Goal: Task Accomplishment & Management: Use online tool/utility

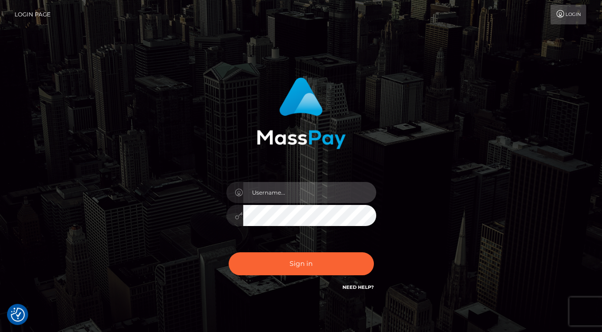
click at [288, 195] on input "text" at bounding box center [309, 192] width 133 height 21
type input "Edward"
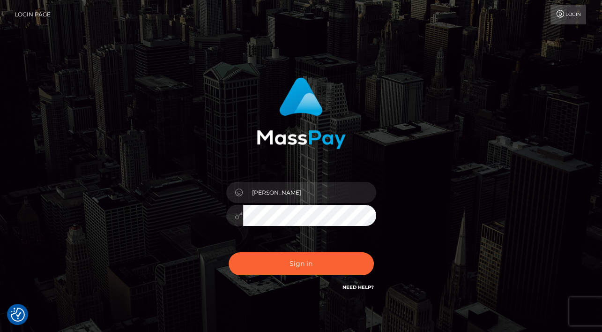
click at [193, 258] on div "Edward Sign in" at bounding box center [301, 184] width 246 height 229
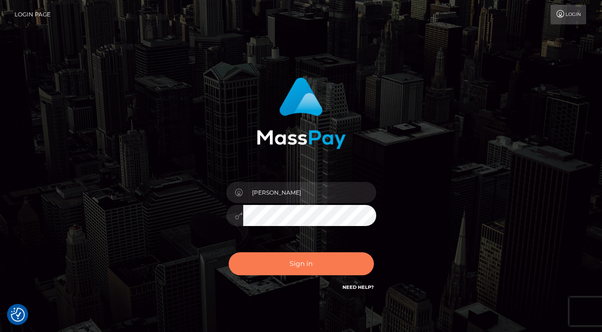
click at [307, 258] on button "Sign in" at bounding box center [301, 263] width 145 height 23
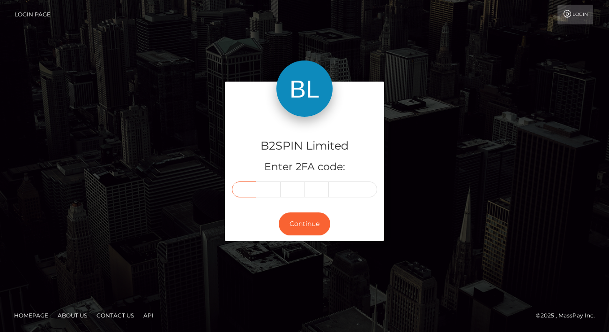
click at [245, 187] on input "text" at bounding box center [244, 189] width 24 height 16
paste input "7"
type input "7"
type input "2"
type input "8"
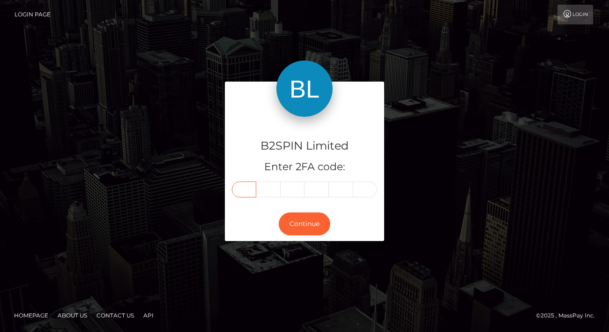
type input "9"
type input "3"
click at [317, 222] on button "Continue" at bounding box center [305, 223] width 52 height 23
drag, startPoint x: 468, startPoint y: 173, endPoint x: 469, endPoint y: 159, distance: 13.6
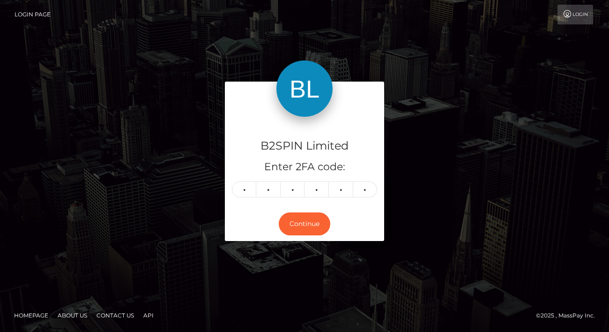
click at [469, 164] on div "B2SPIN Limited Enter 2FA code: 7 2 8 9 9 3 728993 Continue" at bounding box center [304, 165] width 534 height 168
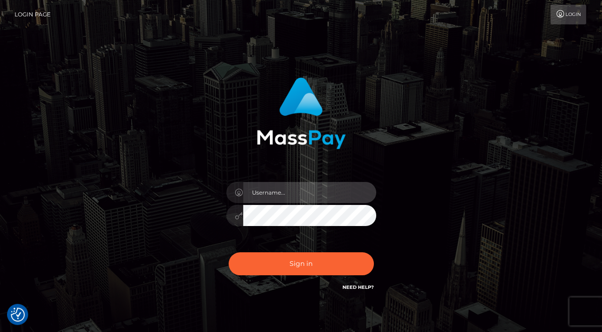
drag, startPoint x: 292, startPoint y: 181, endPoint x: 295, endPoint y: 192, distance: 10.6
click at [292, 182] on input "text" at bounding box center [309, 192] width 133 height 21
type input "[PERSON_NAME]"
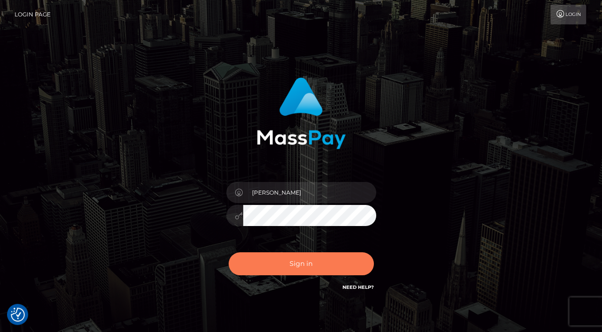
click at [313, 268] on button "Sign in" at bounding box center [301, 263] width 145 height 23
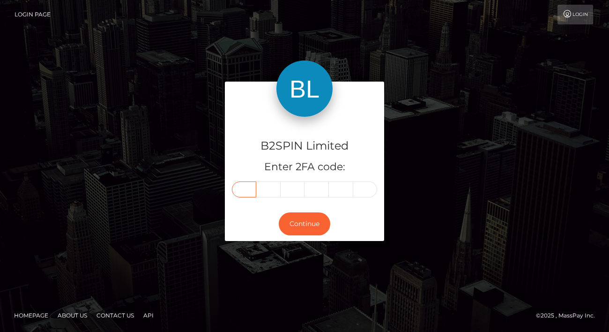
click at [240, 184] on input "text" at bounding box center [244, 189] width 24 height 16
paste input "4"
type input "4"
type input "3"
type input "0"
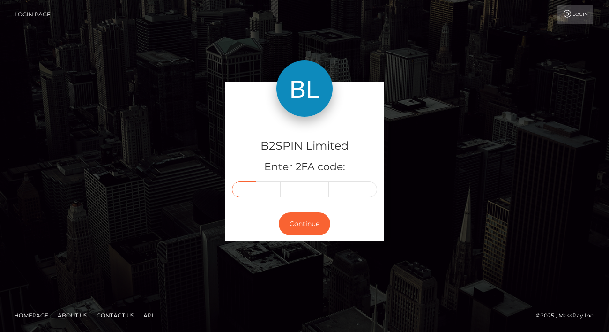
type input "5"
type input "9"
click at [298, 219] on button "Continue" at bounding box center [305, 223] width 52 height 23
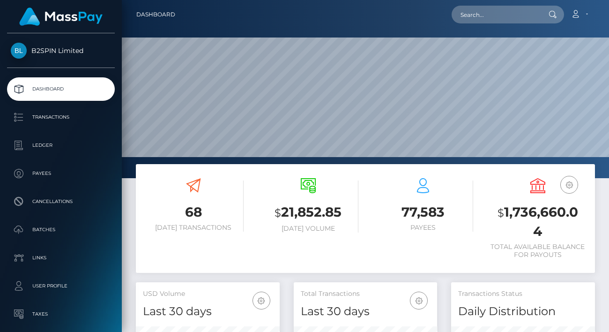
scroll to position [166, 144]
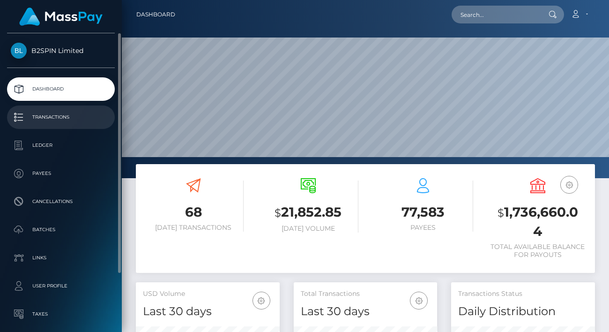
click at [63, 118] on p "Transactions" at bounding box center [61, 117] width 100 height 14
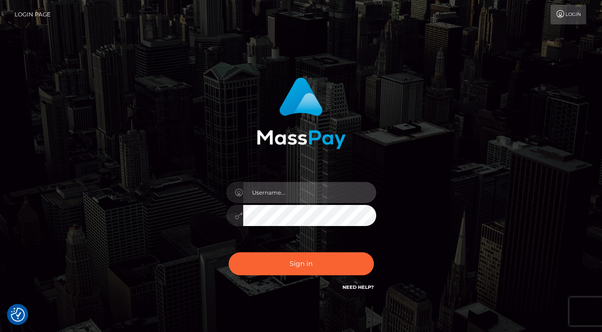
click at [279, 202] on input "text" at bounding box center [309, 192] width 133 height 21
type input "Edward"
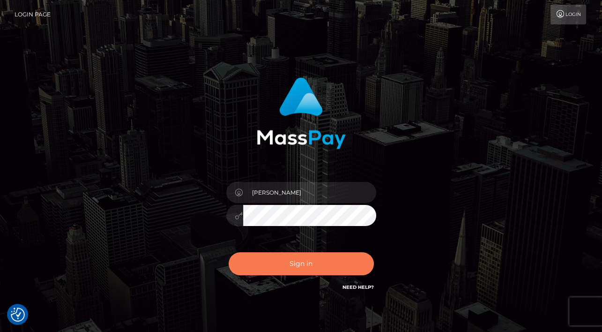
click at [341, 263] on button "Sign in" at bounding box center [301, 263] width 145 height 23
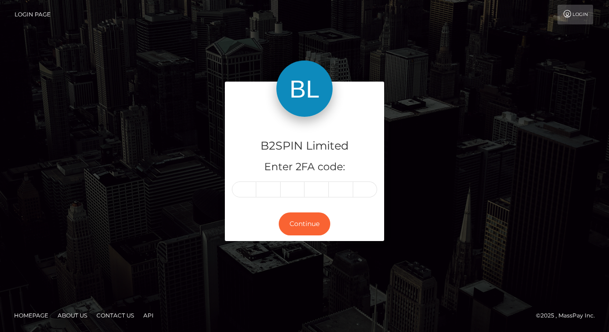
click at [242, 199] on div "B2SPIN Limited Enter 2FA code:" at bounding box center [304, 162] width 159 height 90
paste input "9"
type input "9"
type input "8"
type input "9"
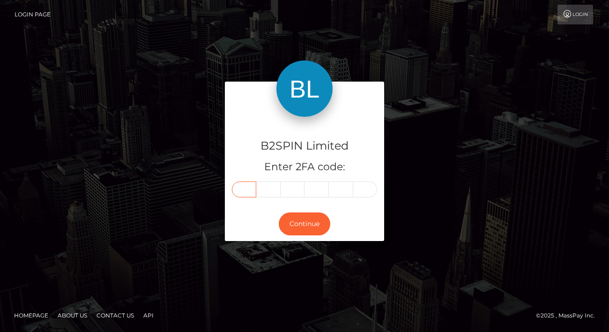
type input "0"
type input "2"
type input "7"
click at [300, 219] on button "Continue" at bounding box center [305, 223] width 52 height 23
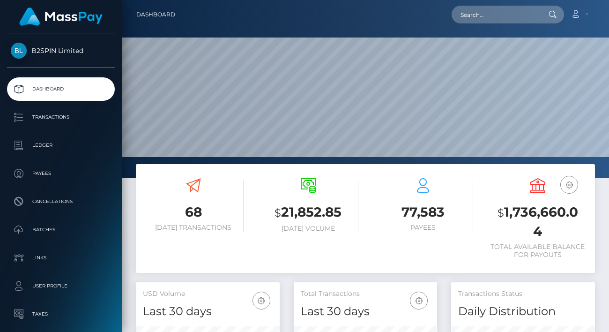
scroll to position [166, 144]
click at [424, 34] on div at bounding box center [365, 89] width 487 height 178
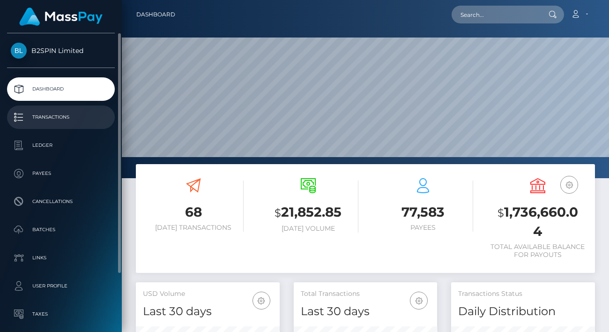
click at [60, 117] on p "Transactions" at bounding box center [61, 117] width 100 height 14
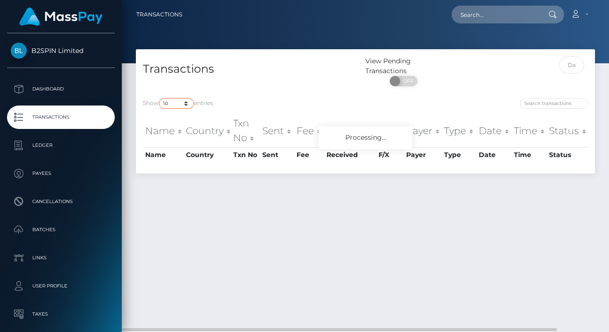
click at [165, 104] on select "10 25 50 100 250 500 1,000 3,500" at bounding box center [176, 103] width 35 height 11
select select "3500"
click at [160, 98] on select "10 25 50 100 250 500 1,000 3,500" at bounding box center [176, 103] width 35 height 11
click at [573, 63] on input "text" at bounding box center [571, 64] width 25 height 17
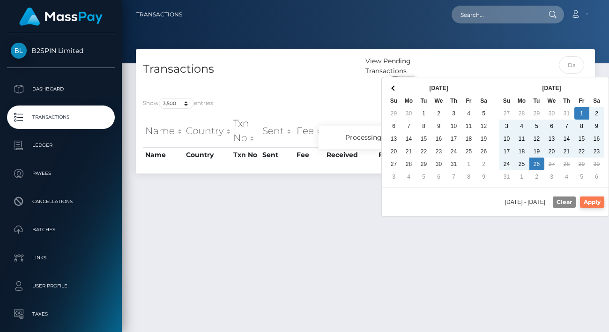
click at [598, 199] on button "Apply" at bounding box center [592, 201] width 24 height 11
type input "08/01/2025 - 08/26/2025"
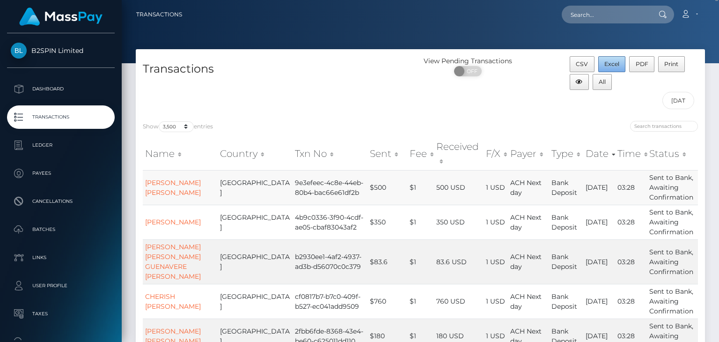
drag, startPoint x: 612, startPoint y: 64, endPoint x: 467, endPoint y: 165, distance: 176.2
click at [608, 64] on span "Excel" at bounding box center [612, 63] width 15 height 7
click at [585, 23] on div "Loading... Loading... Account Edit Profile Logout" at bounding box center [447, 15] width 515 height 20
click at [594, 20] on input "text" at bounding box center [606, 15] width 88 height 18
paste input "2036064238"
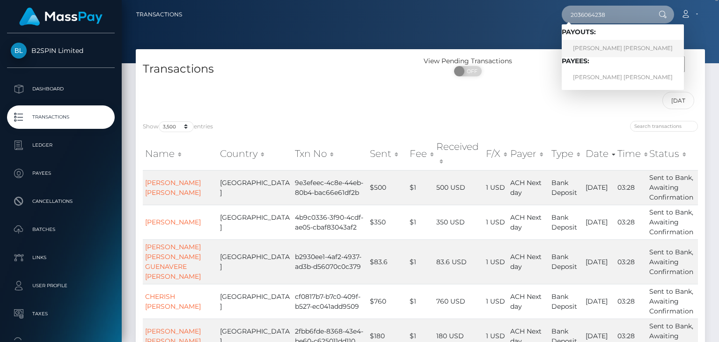
type input "2036064238"
click at [599, 49] on link "LINDSAY MARIE DALTON AMES" at bounding box center [623, 48] width 122 height 17
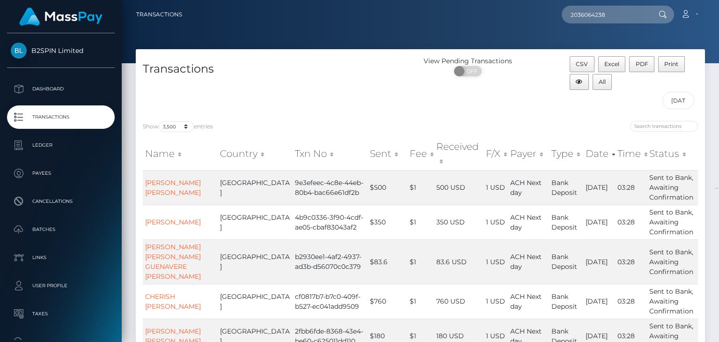
scroll to position [515, 0]
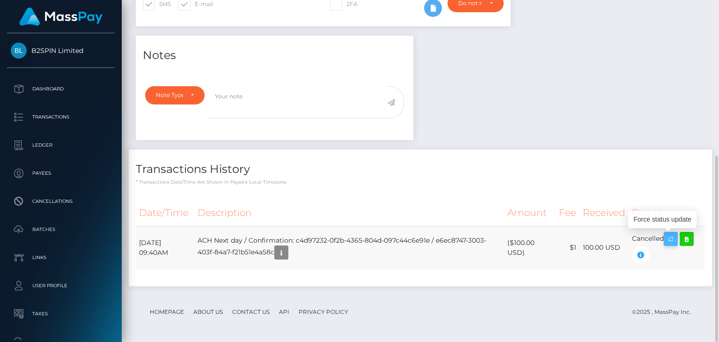
scroll to position [112, 180]
click at [693, 241] on icon at bounding box center [686, 239] width 11 height 12
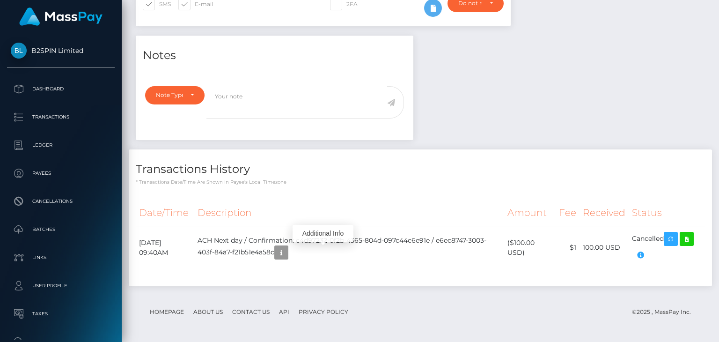
click at [287, 254] on icon "button" at bounding box center [281, 253] width 11 height 12
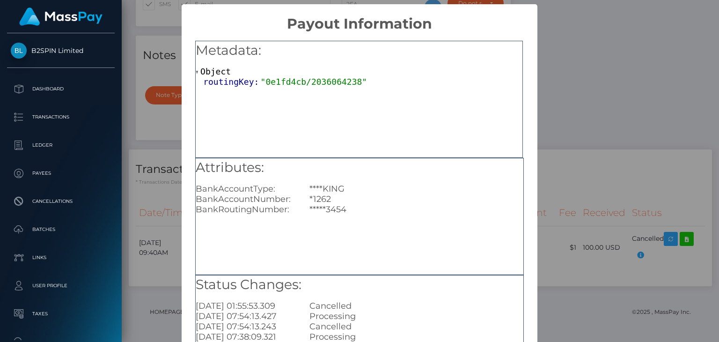
scroll to position [104, 0]
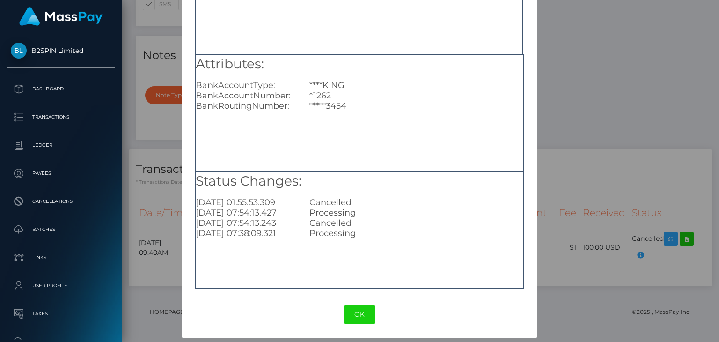
click at [602, 157] on div "× Payout Information Metadata: Object routingKey: "0e1fd4cb/2036064238" Attribu…" at bounding box center [359, 171] width 719 height 342
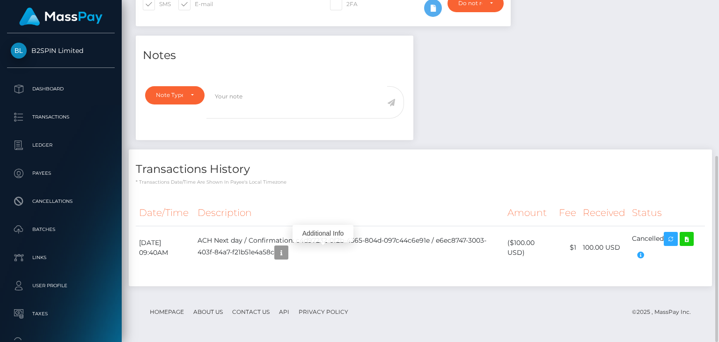
scroll to position [112, 180]
click at [430, 297] on footer "Homepage About Us Contact Us API Privacy Policy © 2025 , MassPay Inc." at bounding box center [421, 312] width 570 height 33
click at [486, 297] on footer "Homepage About Us Contact Us API Privacy Policy © 2025 , MassPay Inc." at bounding box center [421, 312] width 570 height 33
click at [492, 297] on footer "Homepage About Us Contact Us API Privacy Policy © 2025 , MassPay Inc." at bounding box center [421, 312] width 570 height 33
click at [530, 295] on div "Transactions History * Transactions date/time are shown in payee's local timezo…" at bounding box center [421, 222] width 598 height 146
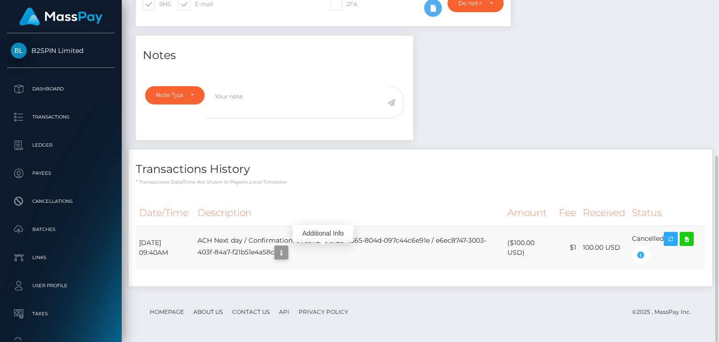
click at [287, 256] on icon "button" at bounding box center [281, 253] width 11 height 12
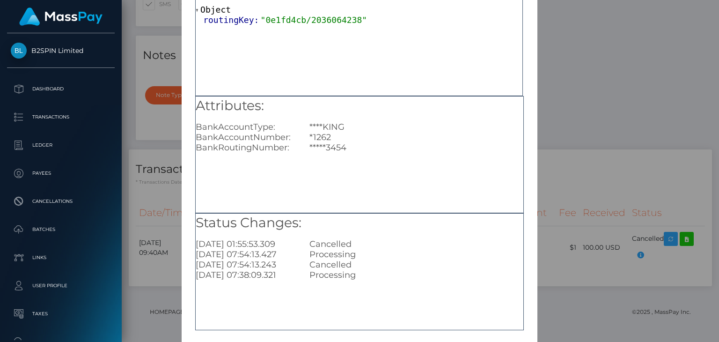
scroll to position [104, 0]
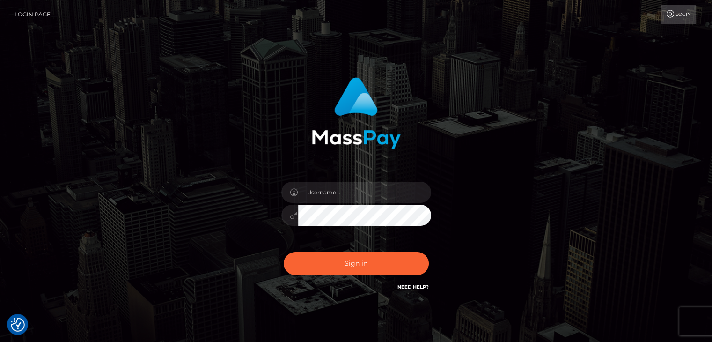
click at [97, 149] on div "Sign in" at bounding box center [356, 189] width 534 height 238
